Goal: Information Seeking & Learning: Find specific fact

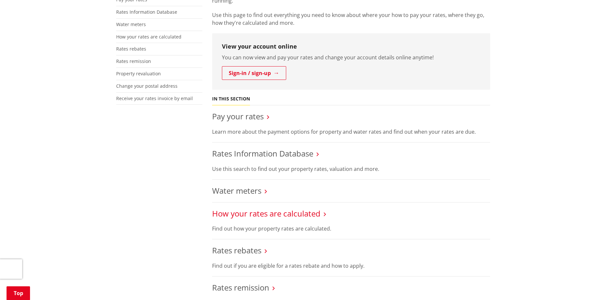
scroll to position [163, 0]
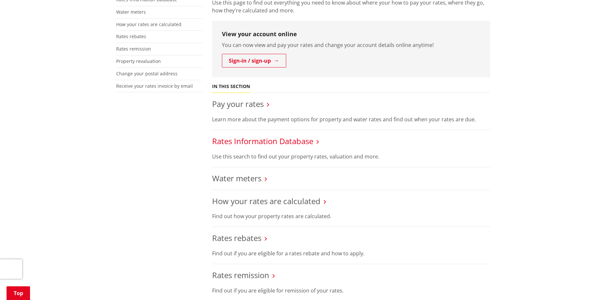
click at [238, 141] on link "Rates Information Database" at bounding box center [262, 141] width 101 height 11
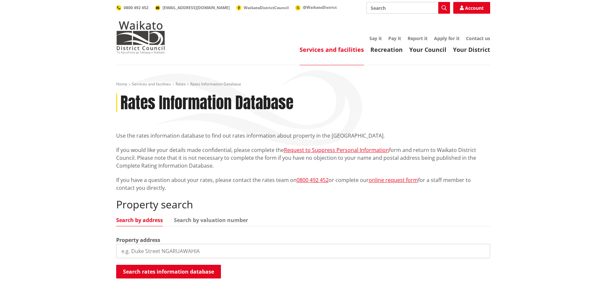
click at [152, 254] on input "search" at bounding box center [303, 251] width 374 height 14
type input "2"
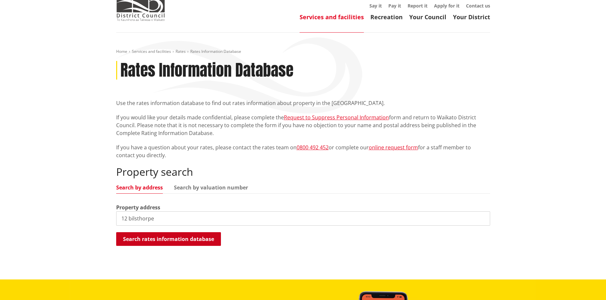
type input "12 bilsthorpe"
click at [166, 243] on button "Search rates information database" at bounding box center [168, 239] width 105 height 14
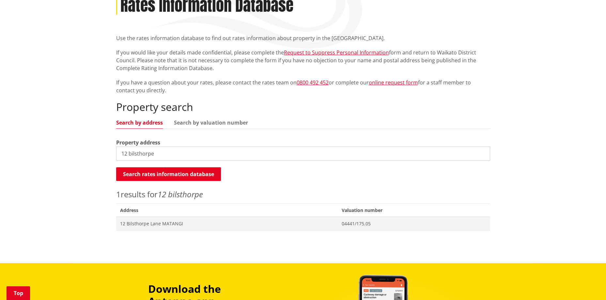
scroll to position [98, 0]
click at [160, 221] on span "12 Bilsthorpe Lane MATANGI" at bounding box center [227, 223] width 214 height 7
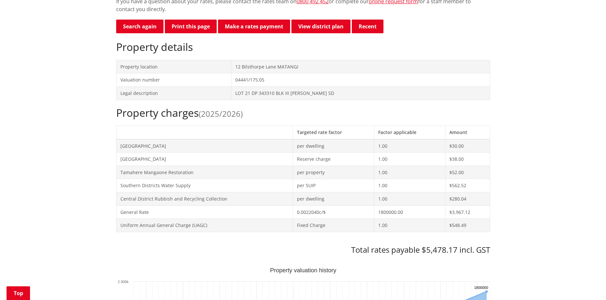
scroll to position [163, 0]
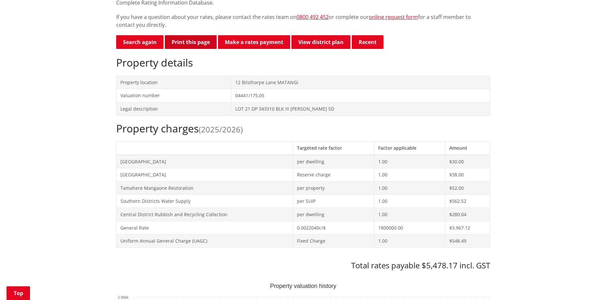
click at [205, 39] on button "Print this page" at bounding box center [191, 42] width 52 height 14
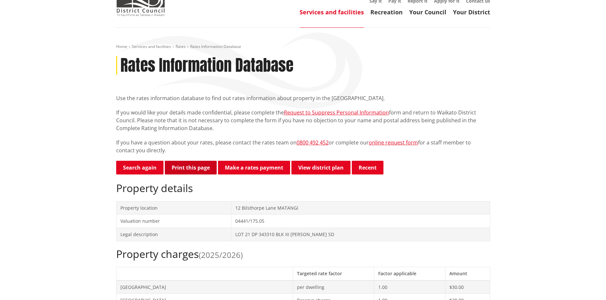
scroll to position [0, 0]
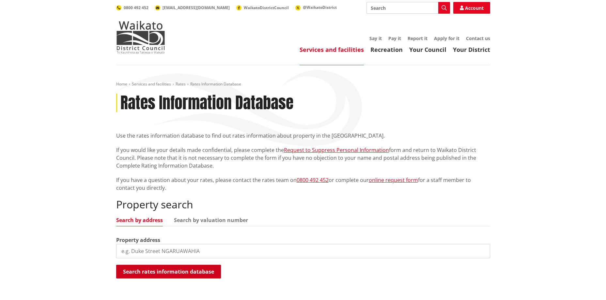
scroll to position [98, 0]
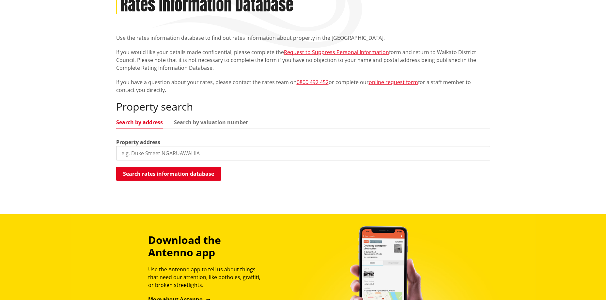
drag, startPoint x: 196, startPoint y: 155, endPoint x: 112, endPoint y: 158, distance: 83.9
click at [112, 158] on div "Home Services and facilities Rates Rates Information Database Rates Information…" at bounding box center [303, 86] width 384 height 205
click at [155, 174] on button "Search rates information database" at bounding box center [168, 174] width 105 height 14
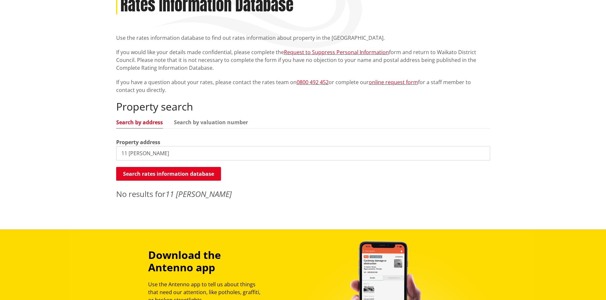
click at [159, 153] on input "11 partington" at bounding box center [303, 153] width 374 height 14
click at [144, 174] on button "Search rates information database" at bounding box center [168, 174] width 105 height 14
drag, startPoint x: 156, startPoint y: 152, endPoint x: 118, endPoint y: 152, distance: 37.5
click at [118, 152] on input "11 parting" at bounding box center [303, 153] width 374 height 14
type input "12 partingt"
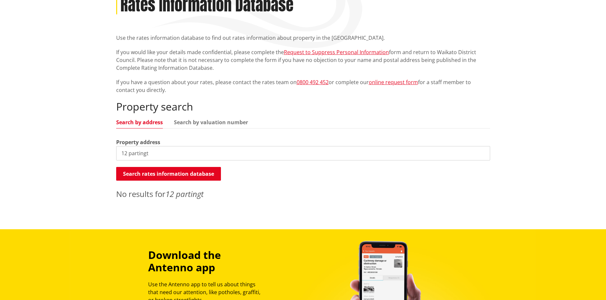
drag, startPoint x: 168, startPoint y: 155, endPoint x: 110, endPoint y: 155, distance: 58.7
click at [110, 155] on div "Home Services and facilities Rates Rates Information Database Rates Information…" at bounding box center [303, 98] width 606 height 262
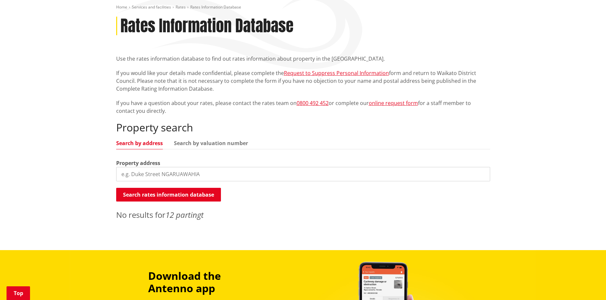
scroll to position [65, 0]
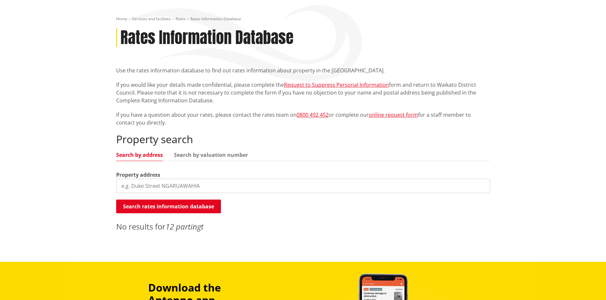
click at [171, 184] on input "search" at bounding box center [303, 186] width 374 height 14
drag, startPoint x: 173, startPoint y: 184, endPoint x: 90, endPoint y: 184, distance: 82.8
click at [90, 184] on div "Home Services and facilities Rates Rates Information Database Rates Information…" at bounding box center [303, 131] width 606 height 262
click at [157, 186] on input "11 partington" at bounding box center [303, 186] width 374 height 14
type input "11 partington place"
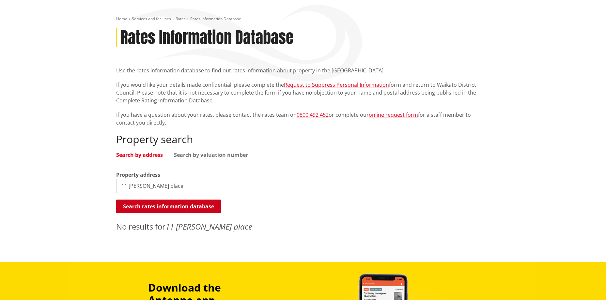
click at [172, 204] on button "Search rates information database" at bounding box center [168, 207] width 105 height 14
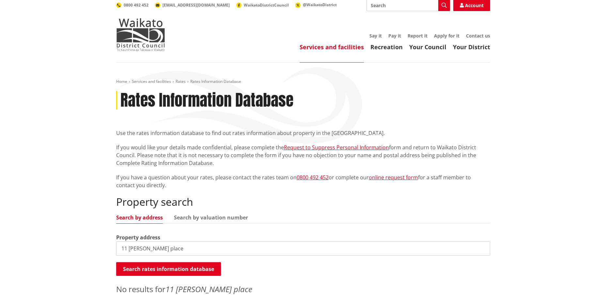
scroll to position [0, 0]
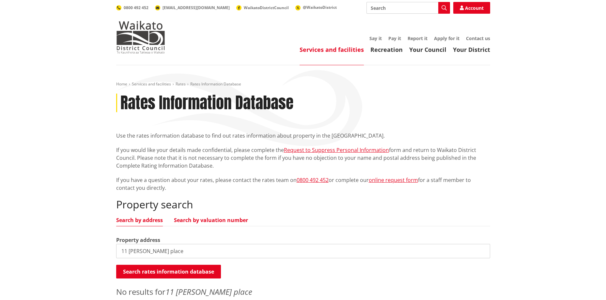
click at [193, 218] on link "Search by valuation number" at bounding box center [211, 220] width 74 height 5
click at [152, 219] on link "Search by address" at bounding box center [139, 220] width 47 height 5
drag, startPoint x: 180, startPoint y: 251, endPoint x: 111, endPoint y: 251, distance: 69.8
click at [111, 251] on div "Home Services and facilities Rates Rates Information Database Rates Information…" at bounding box center [303, 196] width 606 height 262
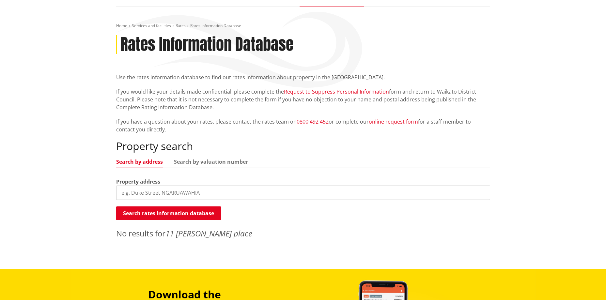
scroll to position [65, 0]
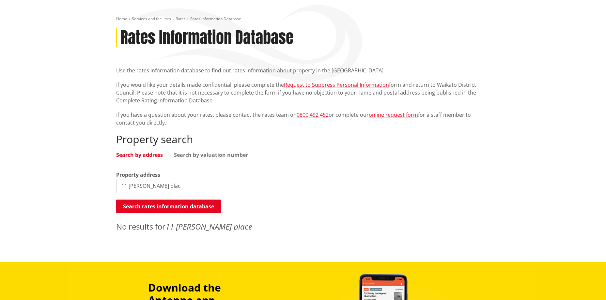
type input "11 partington place"
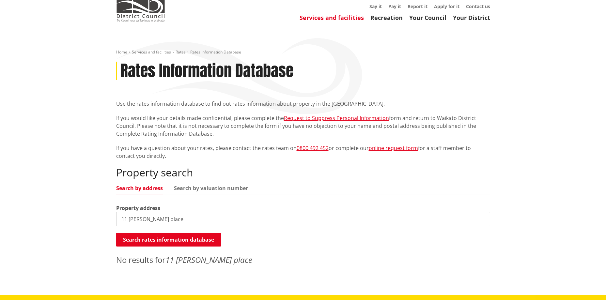
scroll to position [0, 0]
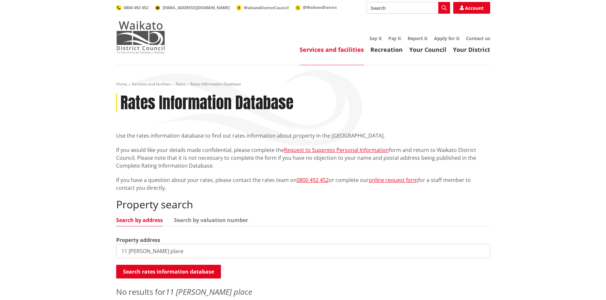
click at [138, 39] on img at bounding box center [140, 37] width 49 height 33
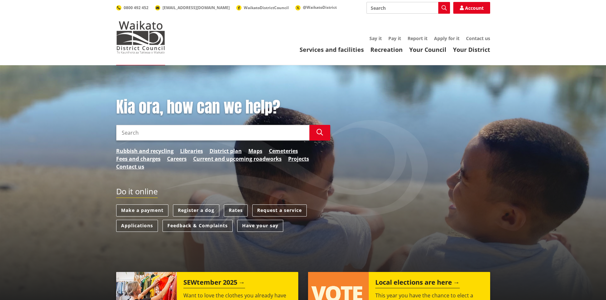
click at [238, 211] on link "Rates" at bounding box center [236, 211] width 24 height 12
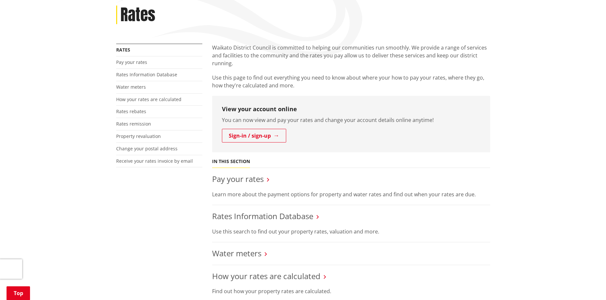
scroll to position [130, 0]
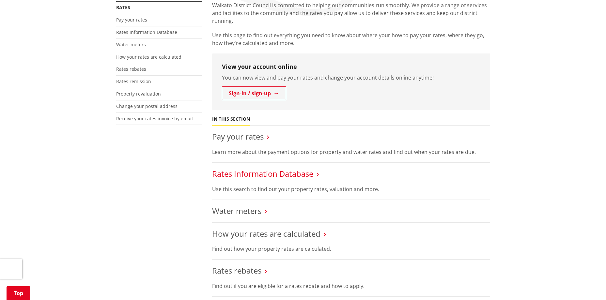
click at [248, 176] on link "Rates Information Database" at bounding box center [262, 173] width 101 height 11
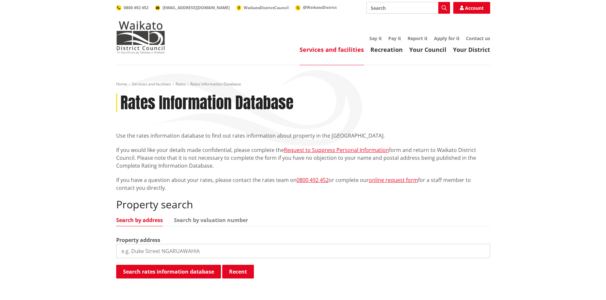
click at [162, 254] on input "search" at bounding box center [303, 251] width 374 height 14
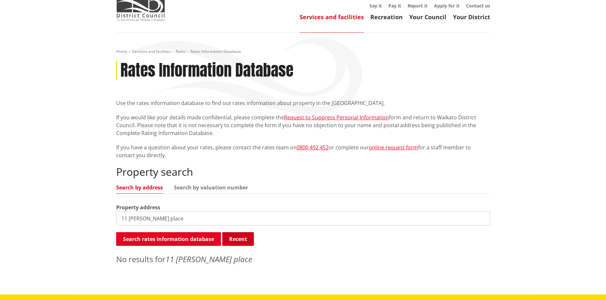
click at [238, 240] on button "Recent" at bounding box center [238, 239] width 32 height 14
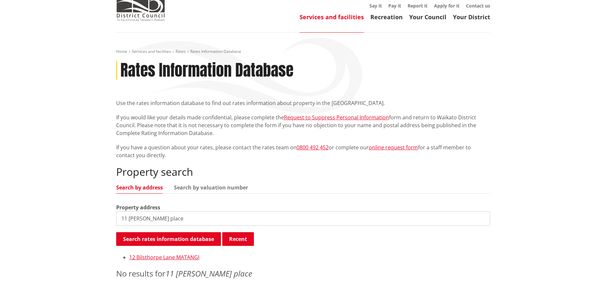
click at [182, 216] on input "11 partington place" at bounding box center [303, 218] width 374 height 14
click at [174, 223] on input "11 partington place" at bounding box center [303, 218] width 374 height 14
drag, startPoint x: 175, startPoint y: 220, endPoint x: 102, endPoint y: 219, distance: 72.8
click at [103, 219] on div "Home Services and facilities Rates Rates Information Database Rates Information…" at bounding box center [303, 171] width 606 height 276
type input "11 Partington Place Beerescourt"
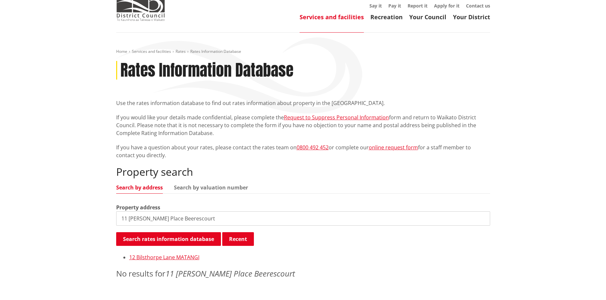
drag, startPoint x: 302, startPoint y: 174, endPoint x: 261, endPoint y: 178, distance: 41.4
click at [303, 174] on h2 "Property search" at bounding box center [303, 172] width 374 height 12
click at [219, 187] on link "Search by valuation number" at bounding box center [211, 187] width 74 height 5
drag, startPoint x: 218, startPoint y: 214, endPoint x: 72, endPoint y: 225, distance: 146.2
click at [72, 225] on div "Home Services and facilities Rates Rates Information Database Rates Information…" at bounding box center [303, 171] width 606 height 276
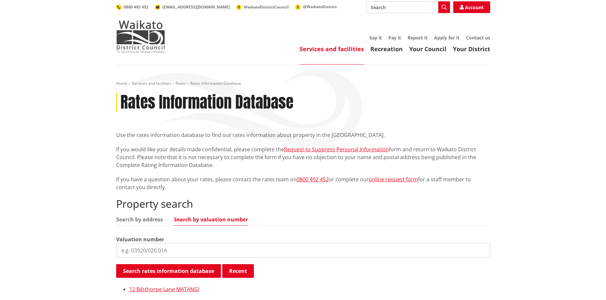
scroll to position [0, 0]
